Goal: Task Accomplishment & Management: Complete application form

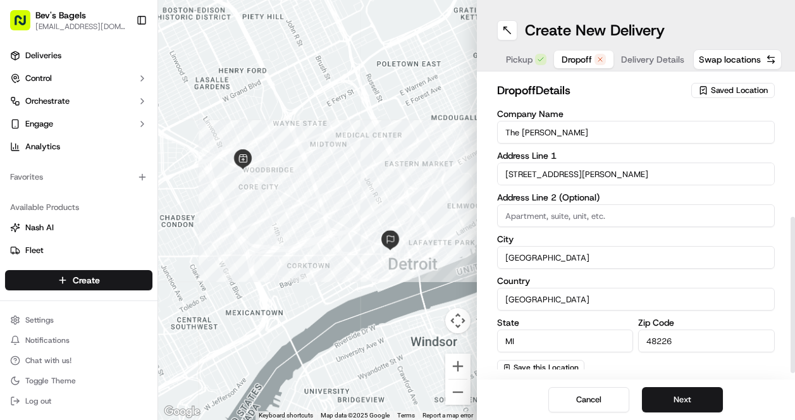
scroll to position [268, 0]
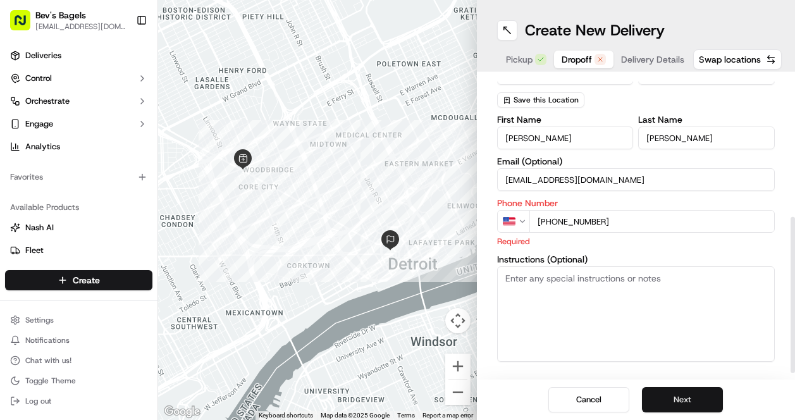
type input "[PHONE_NUMBER]"
click at [683, 407] on button "Next" at bounding box center [682, 399] width 81 height 25
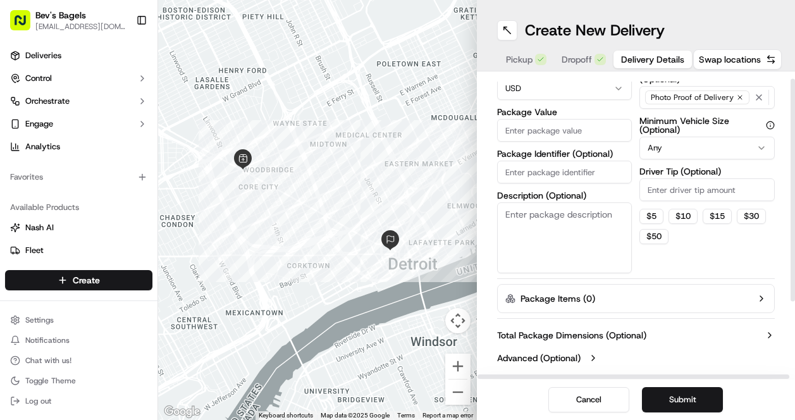
scroll to position [0, 0]
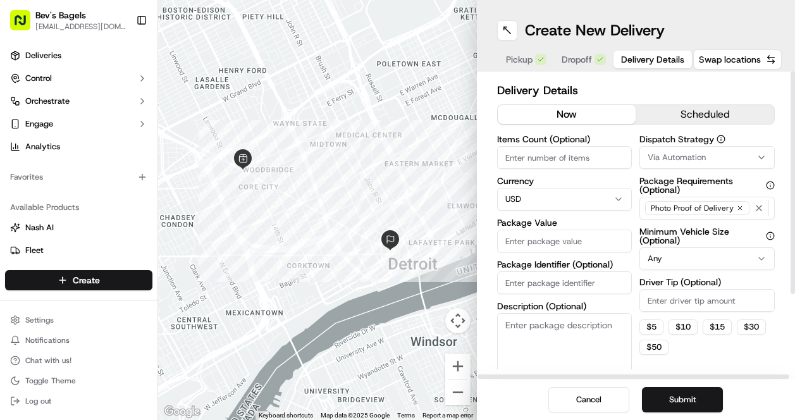
click at [673, 113] on button "scheduled" at bounding box center [705, 114] width 138 height 19
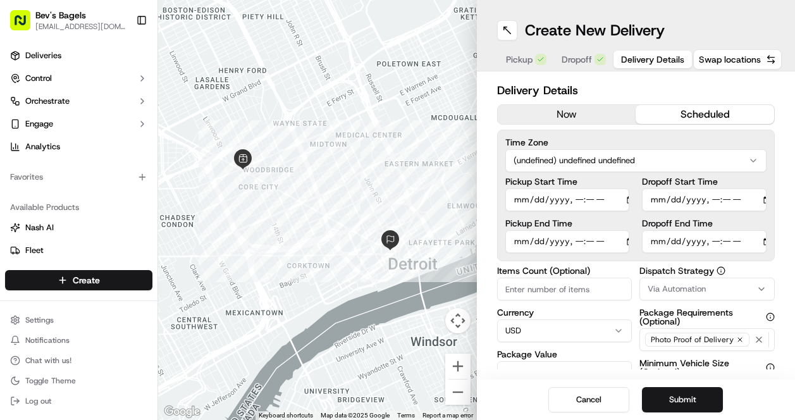
click at [644, 56] on span "Delivery Details" at bounding box center [652, 59] width 63 height 13
click at [656, 62] on span "Delivery Details" at bounding box center [652, 59] width 63 height 13
click at [758, 240] on input "Dropoff End Time" at bounding box center [704, 241] width 125 height 23
click at [725, 240] on input "Dropoff End Time" at bounding box center [704, 241] width 125 height 23
click at [739, 239] on input "Dropoff End Time" at bounding box center [704, 241] width 125 height 23
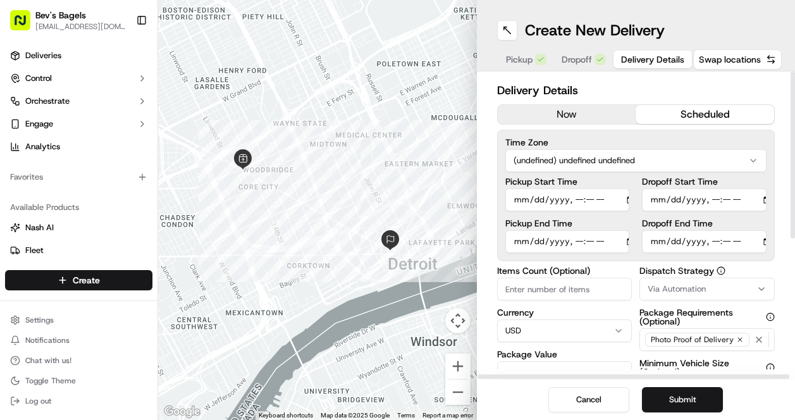
click at [658, 238] on input "Dropoff End Time" at bounding box center [704, 241] width 125 height 23
click at [615, 108] on button "now" at bounding box center [567, 114] width 138 height 19
click at [661, 113] on button "scheduled" at bounding box center [705, 114] width 138 height 19
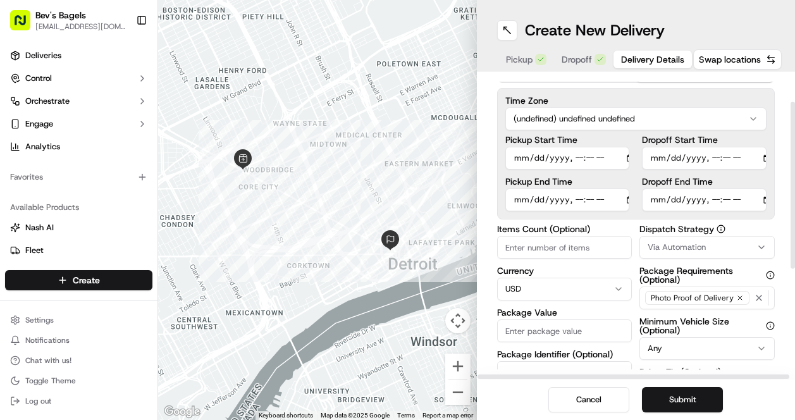
scroll to position [52, 0]
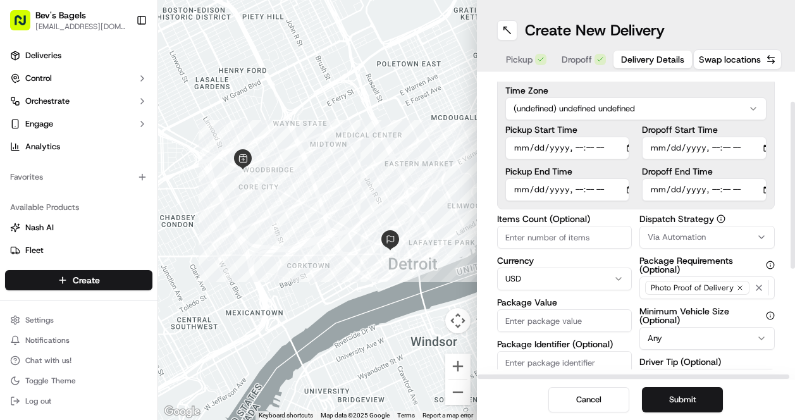
click at [744, 197] on input "Dropoff End Time" at bounding box center [704, 189] width 125 height 23
click at [754, 188] on input "Dropoff End Time" at bounding box center [704, 189] width 125 height 23
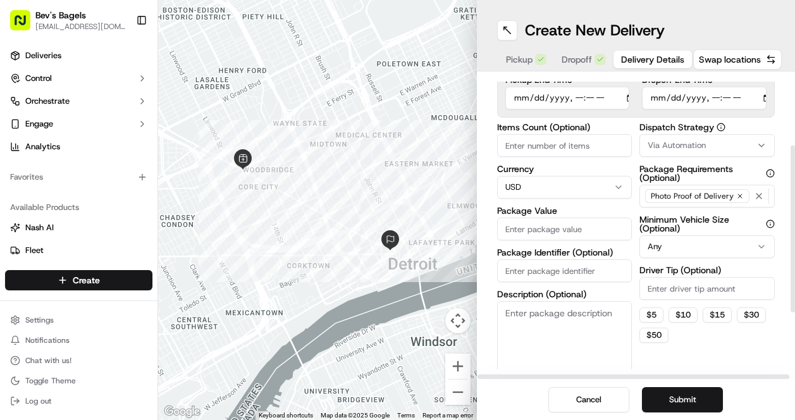
scroll to position [126, 0]
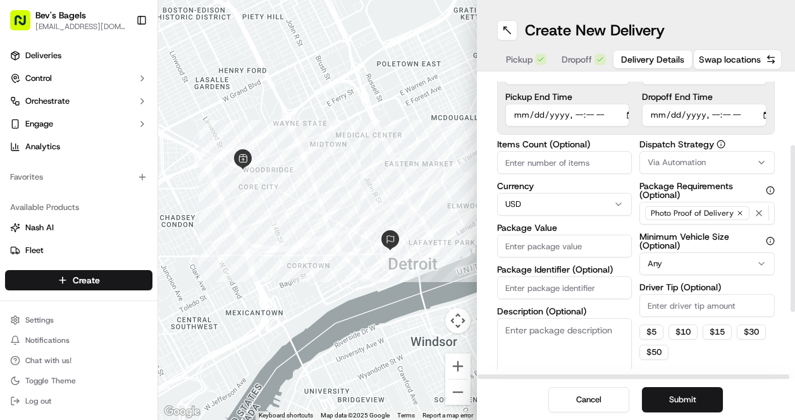
click at [579, 244] on input "Package Value" at bounding box center [564, 246] width 135 height 23
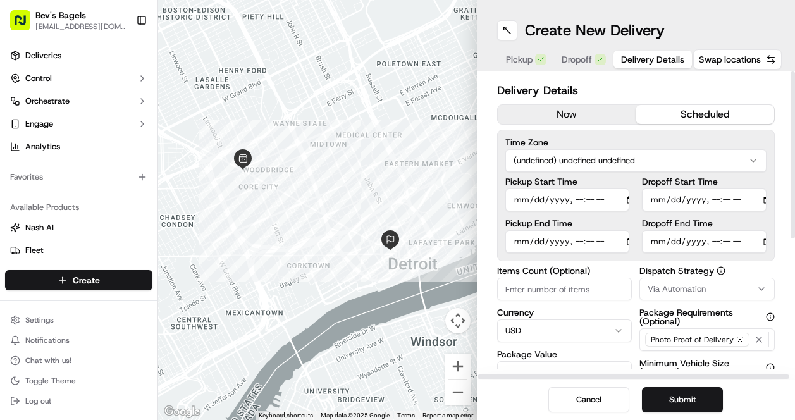
type input "100"
click at [663, 244] on input "Dropoff End Time" at bounding box center [704, 241] width 125 height 23
type input "[DATE]T08:00"
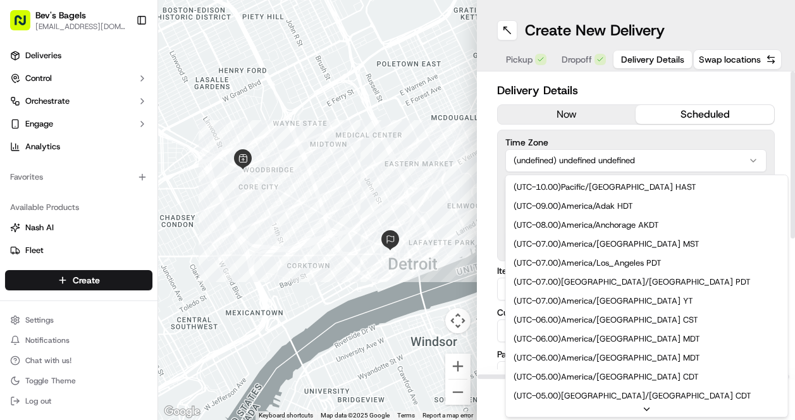
click at [739, 156] on html "Bev's Bagels [EMAIL_ADDRESS][DOMAIN_NAME] Toggle Sidebar Deliveries Control Orc…" at bounding box center [397, 210] width 795 height 420
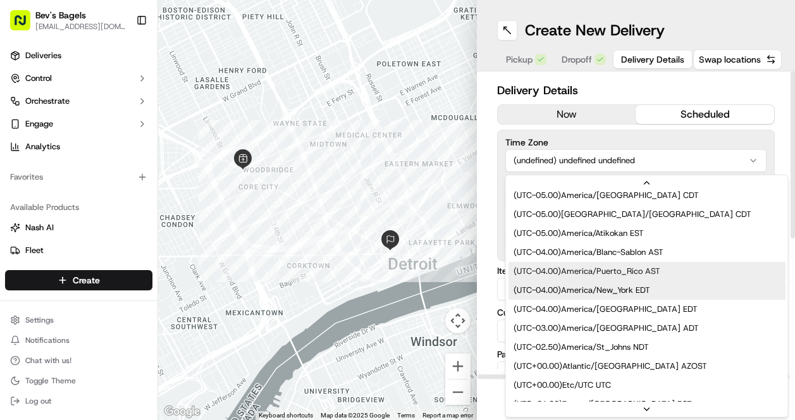
scroll to position [195, 0]
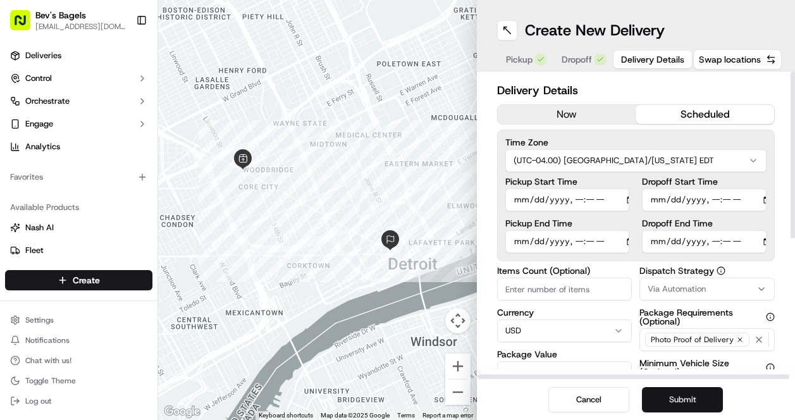
click at [687, 402] on button "Submit" at bounding box center [682, 399] width 81 height 25
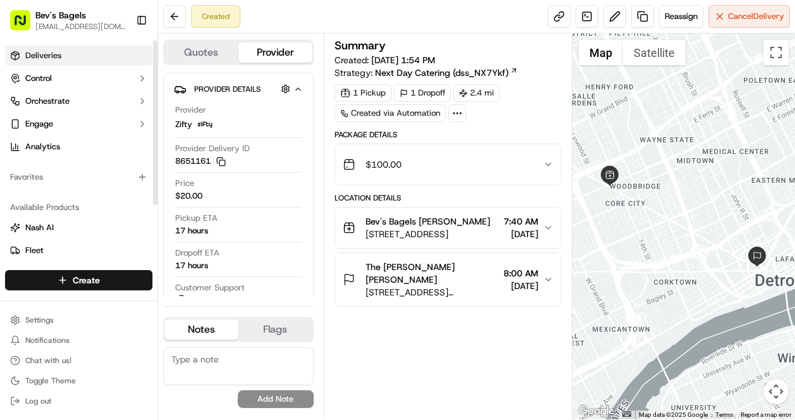
click at [47, 54] on span "Deliveries" at bounding box center [43, 55] width 36 height 11
